Goal: Task Accomplishment & Management: Use online tool/utility

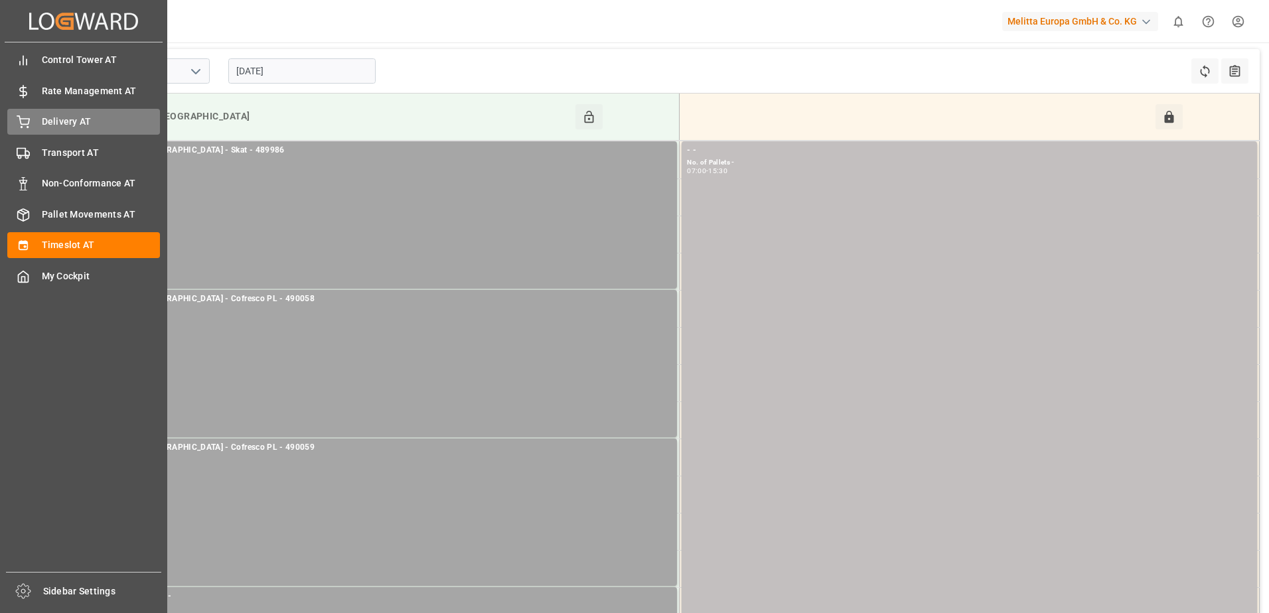
click at [42, 125] on span "Delivery AT" at bounding box center [101, 122] width 119 height 14
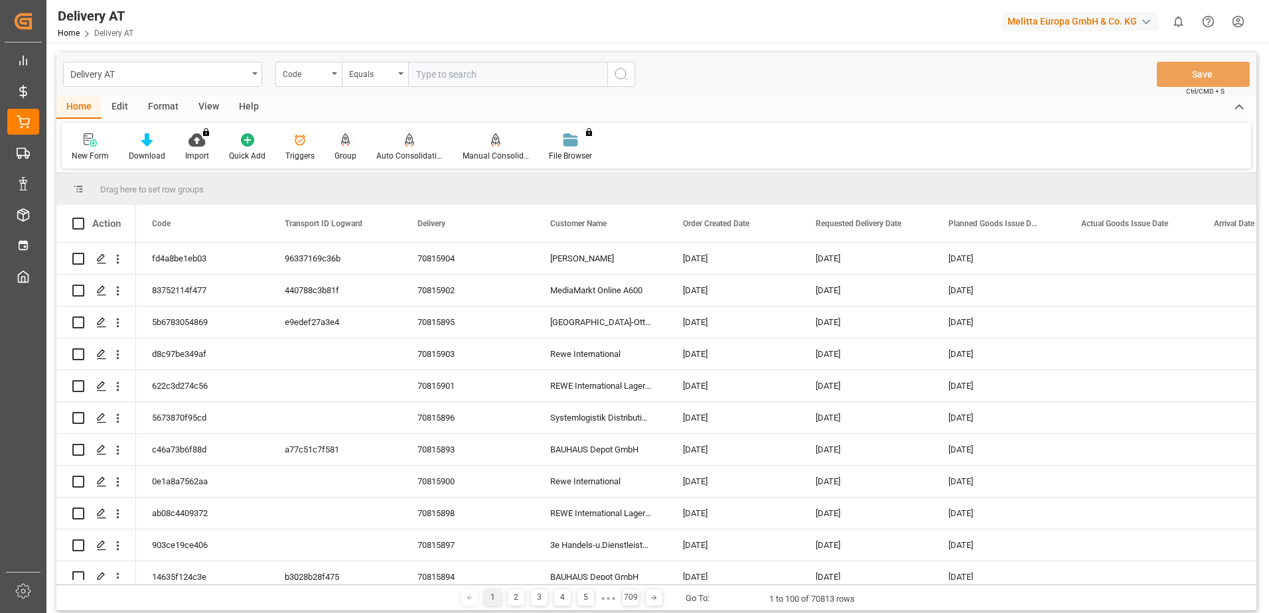
click at [343, 148] on div "Group" at bounding box center [346, 147] width 42 height 29
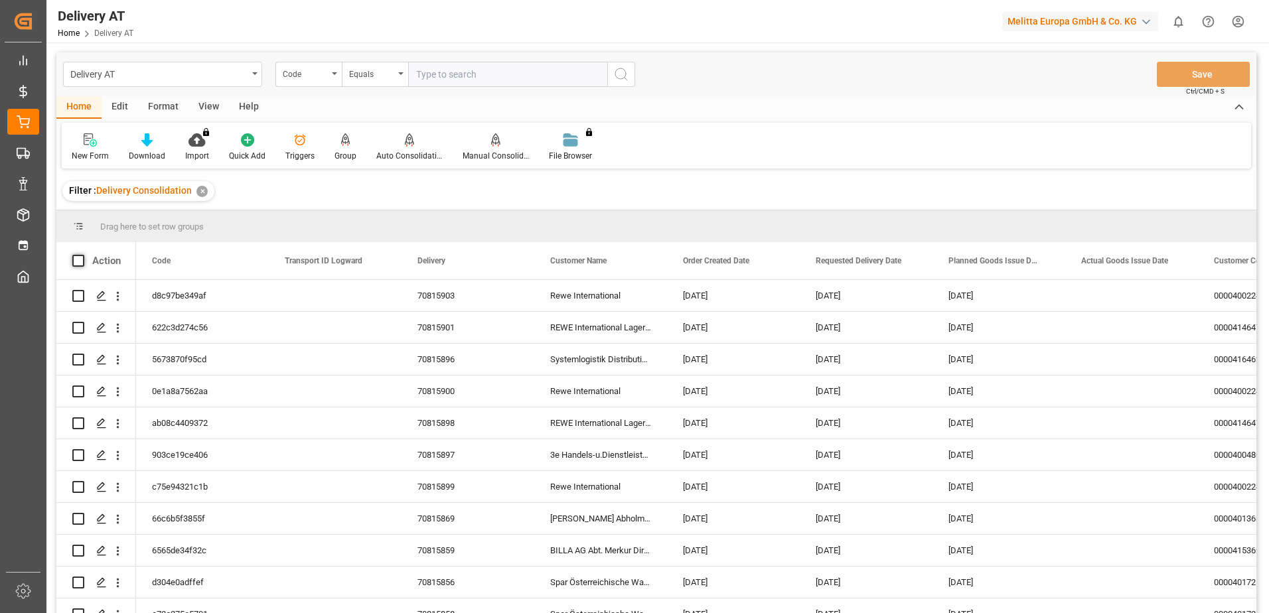
click at [82, 261] on span at bounding box center [78, 261] width 12 height 12
click at [82, 255] on input "checkbox" at bounding box center [82, 255] width 0 height 0
checkbox input "true"
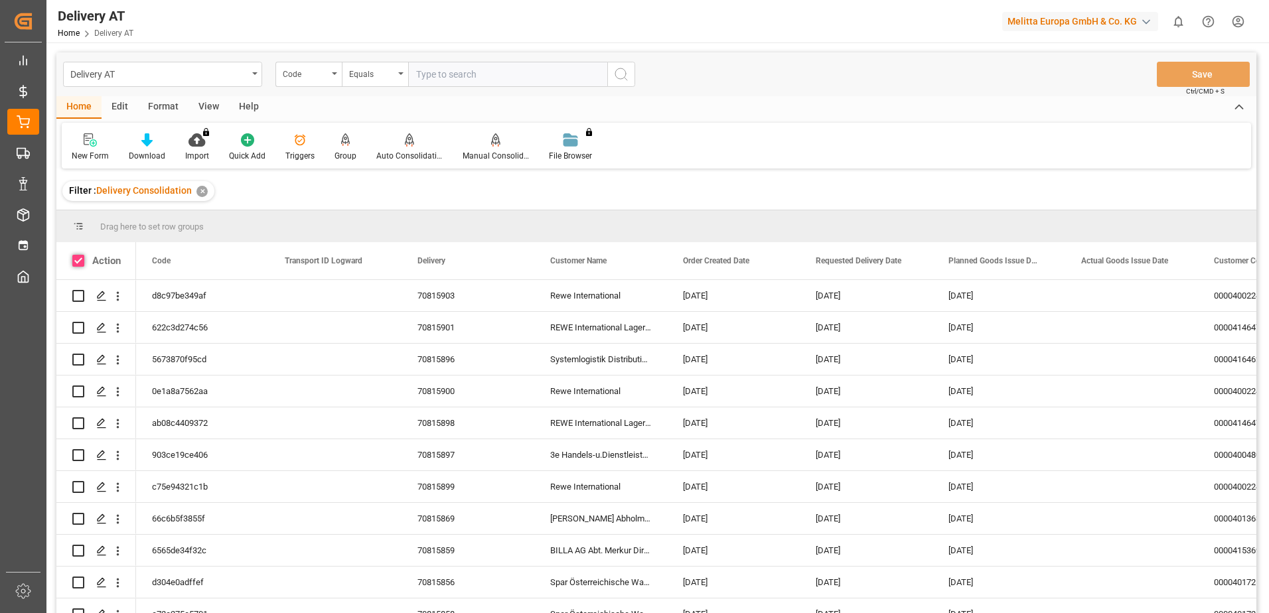
checkbox input "true"
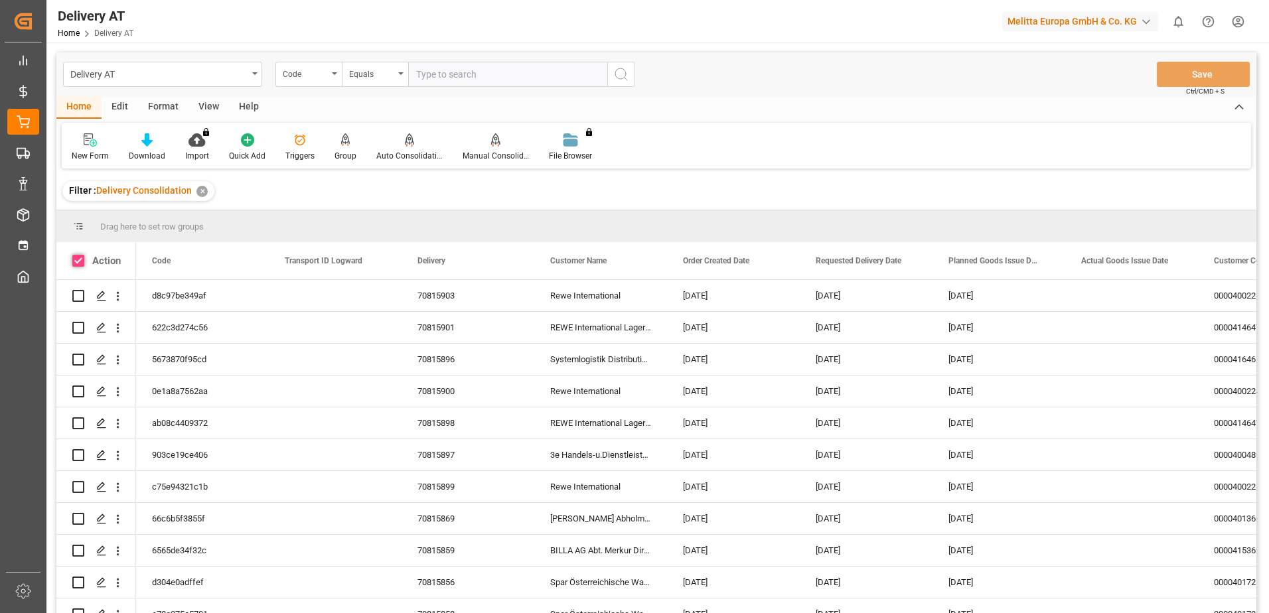
checkbox input "true"
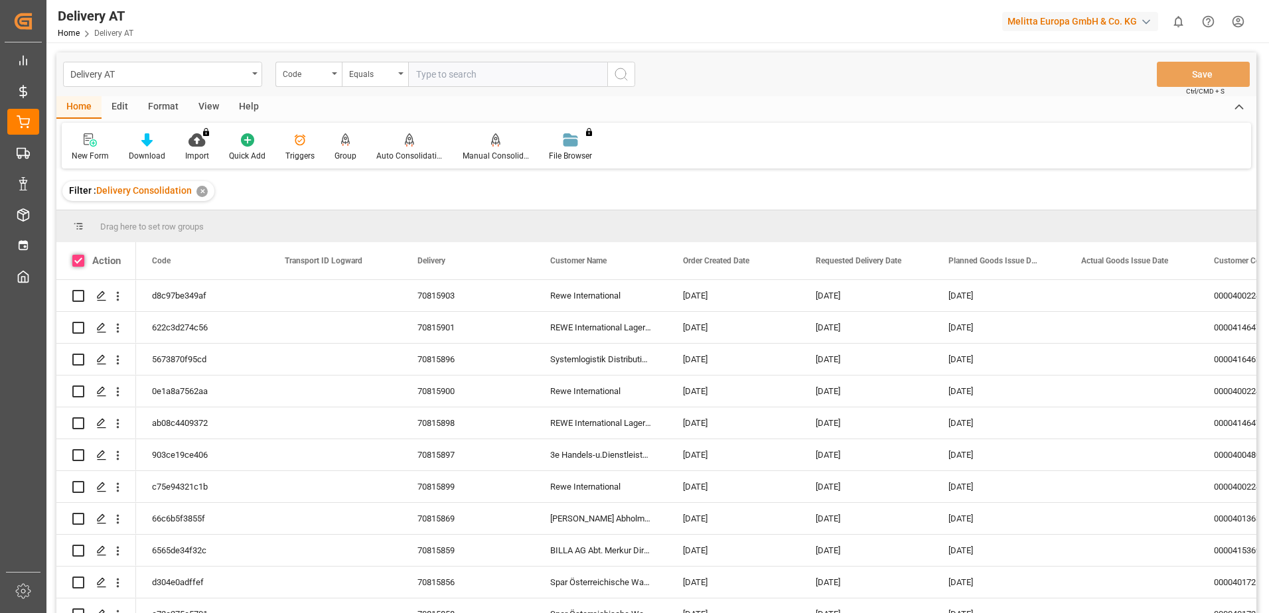
checkbox input "true"
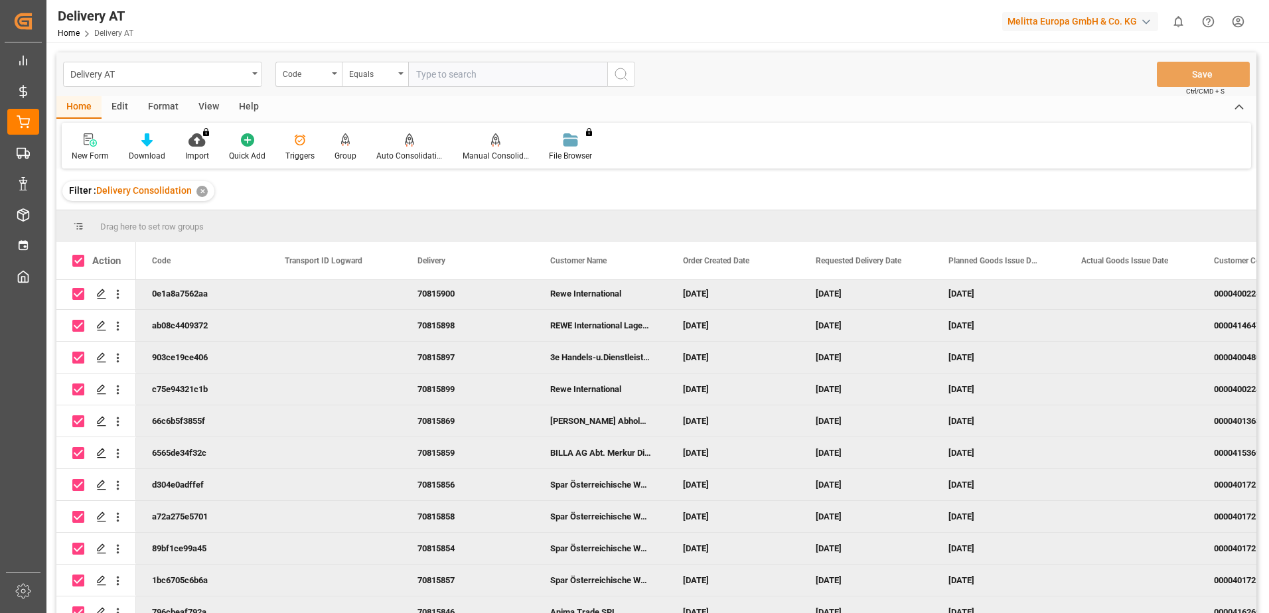
scroll to position [114, 0]
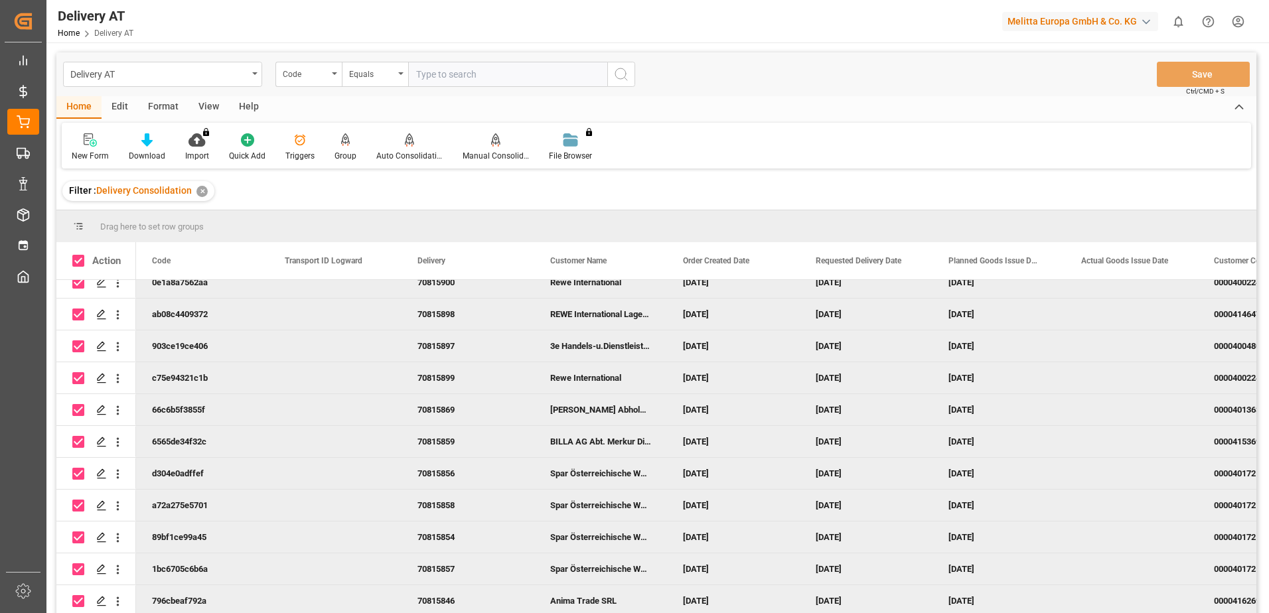
click at [215, 104] on div "View" at bounding box center [209, 107] width 40 height 23
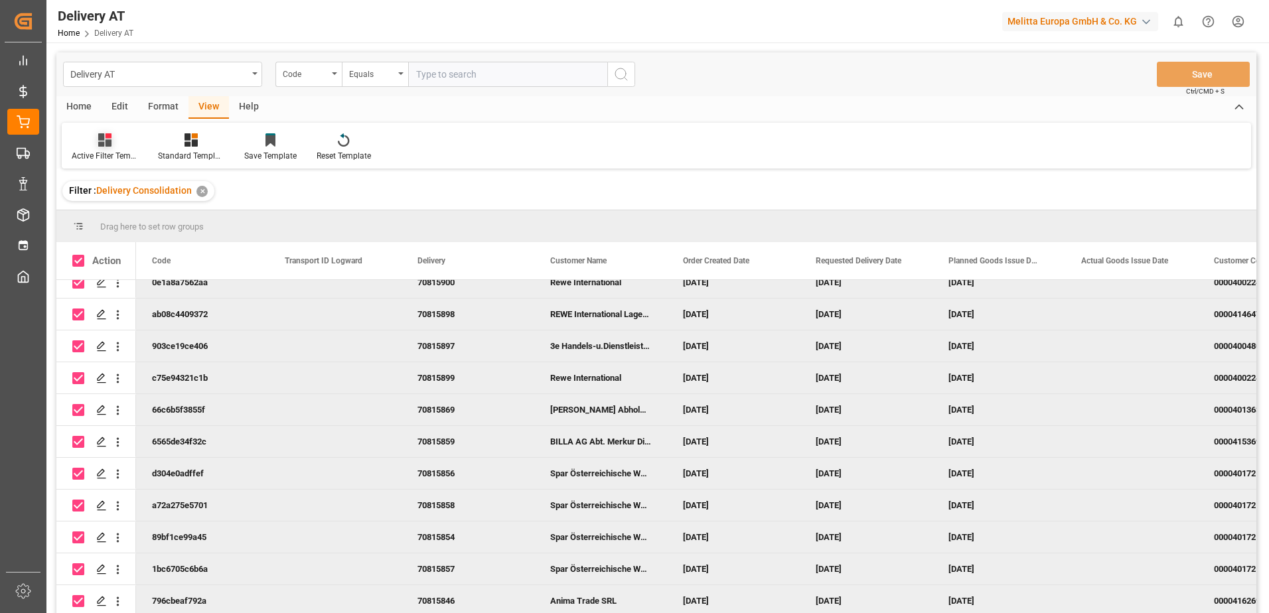
drag, startPoint x: 96, startPoint y: 151, endPoint x: 99, endPoint y: 162, distance: 11.1
click at [96, 152] on div "Active Filter Template" at bounding box center [105, 156] width 66 height 12
click at [118, 213] on div "Übersicht" at bounding box center [140, 215] width 116 height 14
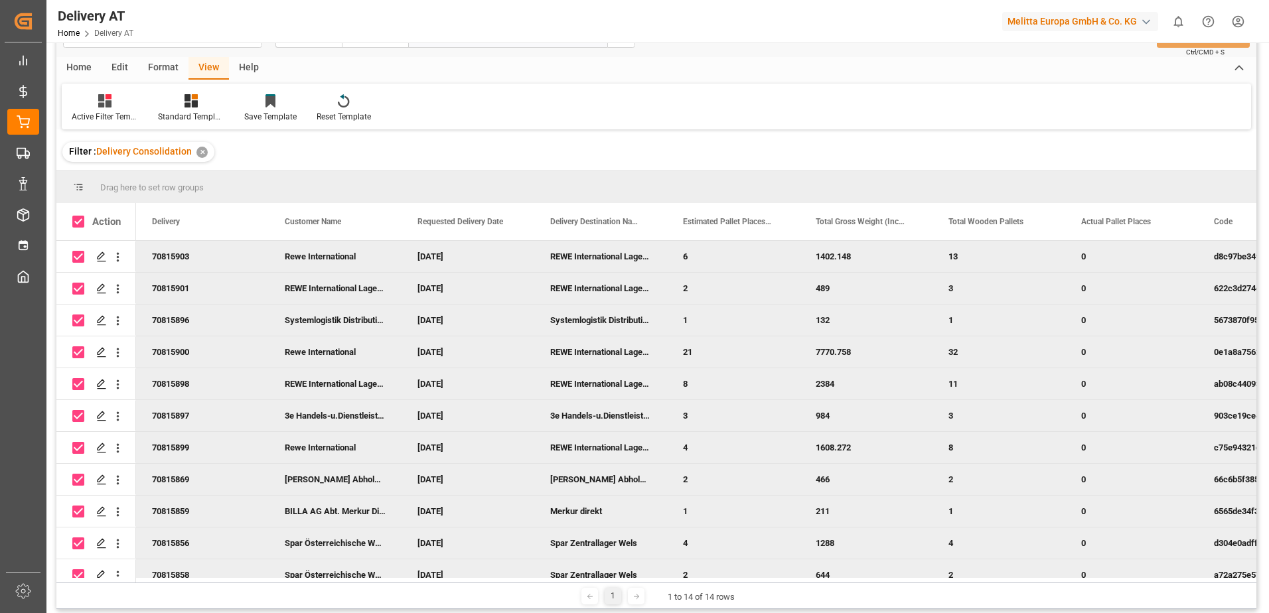
scroll to position [0, 0]
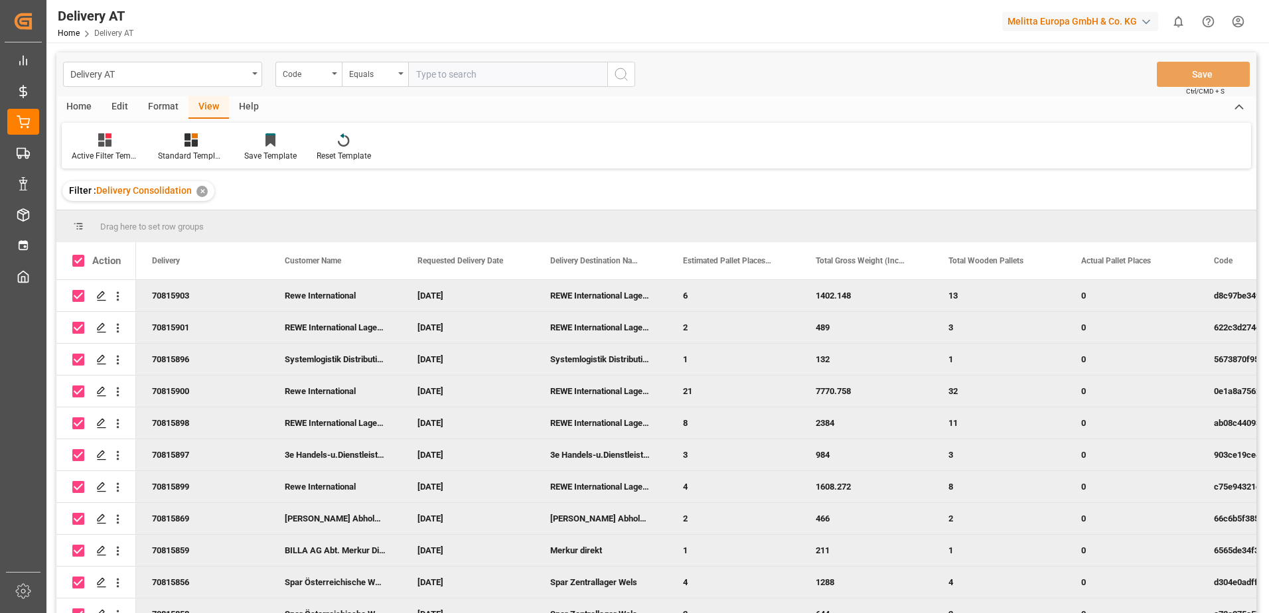
click at [84, 107] on div "Home" at bounding box center [78, 107] width 45 height 23
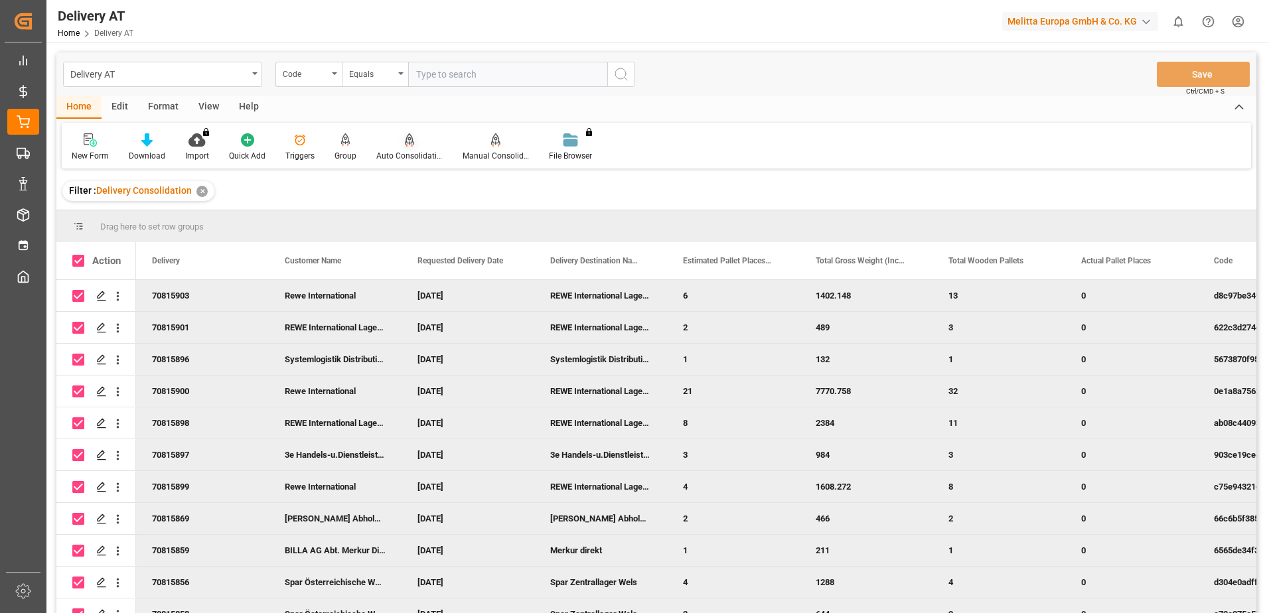
click at [402, 147] on div "Auto Consolidation" at bounding box center [409, 147] width 86 height 29
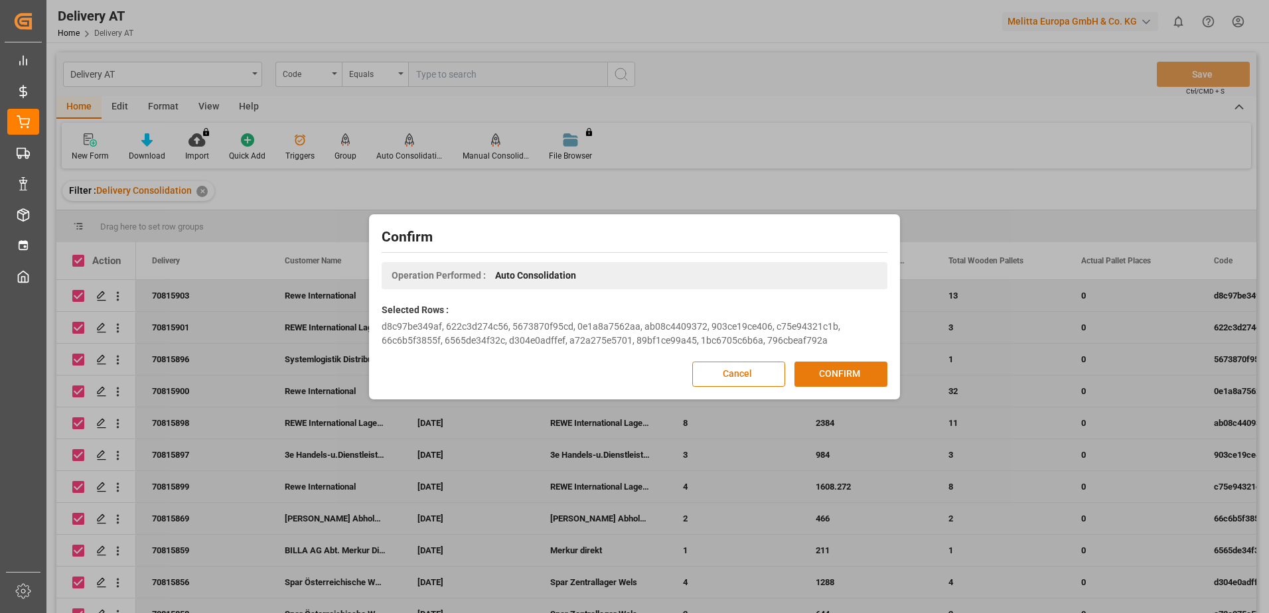
click at [847, 377] on button "CONFIRM" at bounding box center [841, 374] width 93 height 25
